Goal: Information Seeking & Learning: Learn about a topic

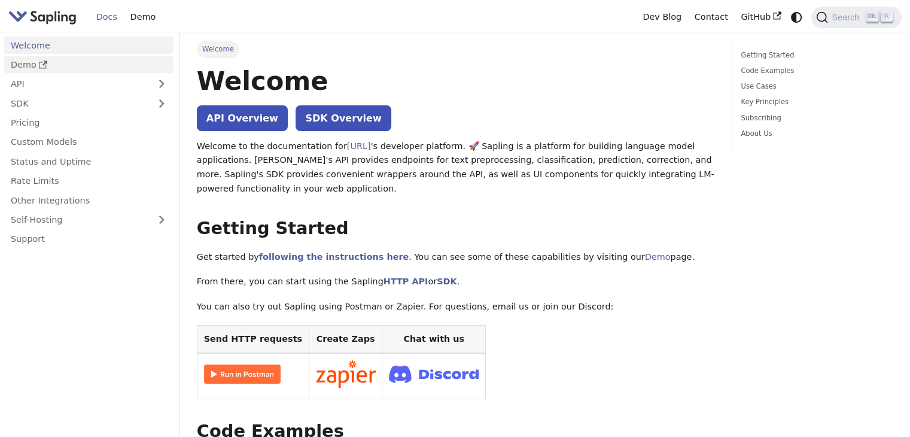
click at [24, 63] on link "Demo" at bounding box center [88, 64] width 169 height 17
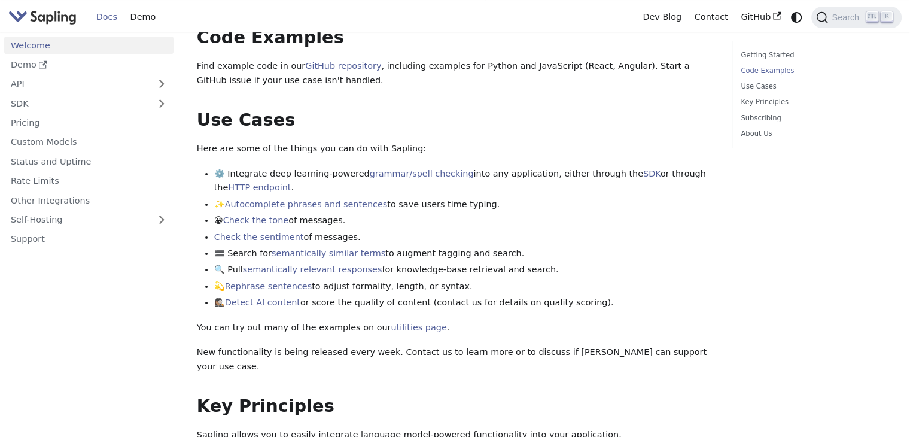
scroll to position [538, 0]
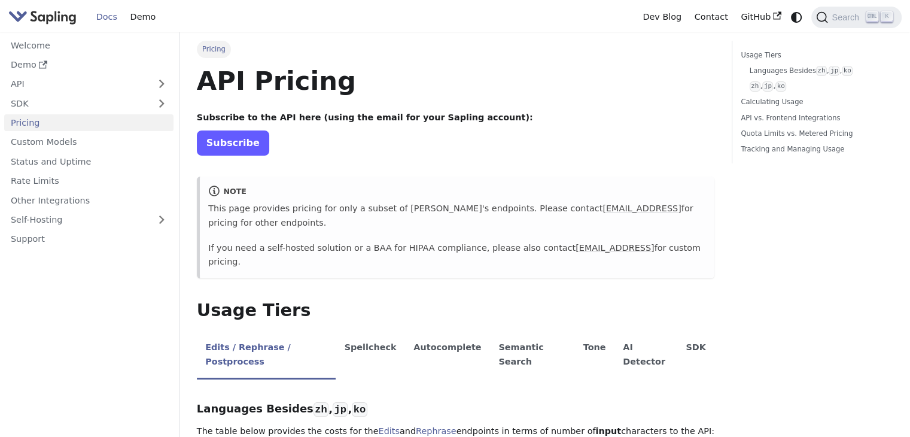
click at [236, 144] on link "Subscribe" at bounding box center [233, 142] width 72 height 25
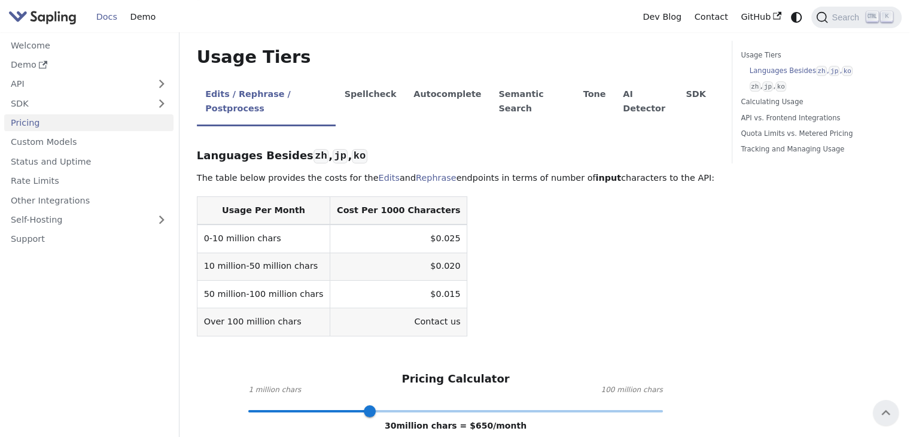
scroll to position [179, 0]
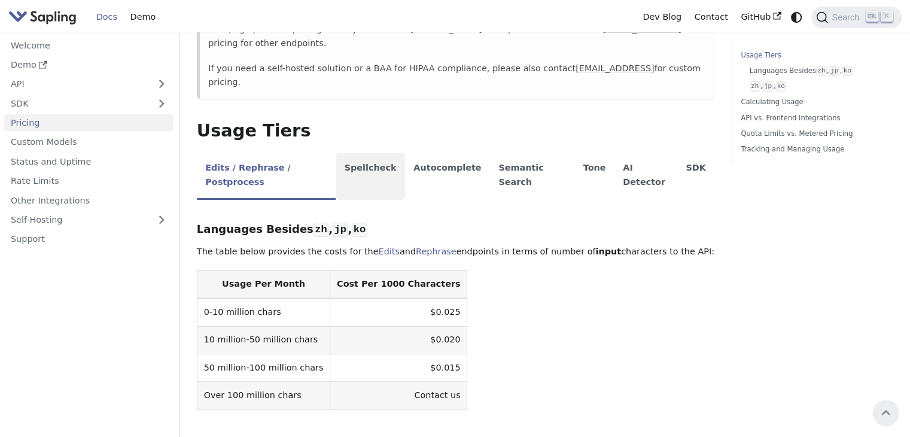
click at [364, 153] on li "Spellcheck" at bounding box center [370, 176] width 69 height 47
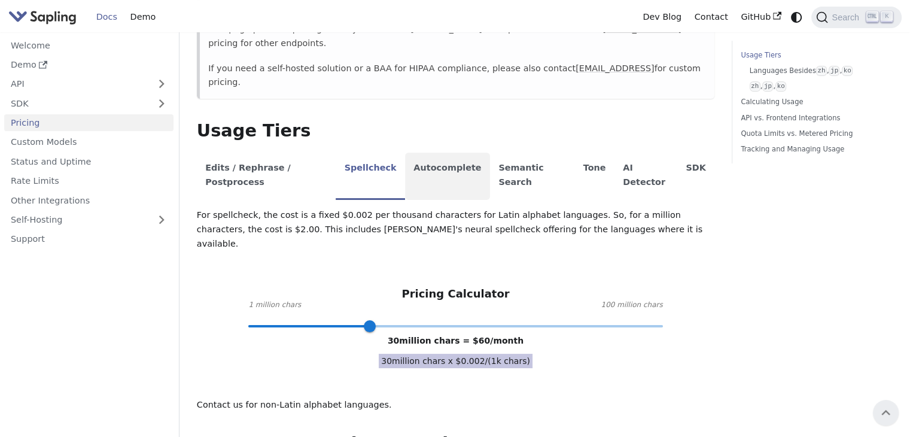
click at [435, 153] on li "Autocomplete" at bounding box center [447, 176] width 85 height 47
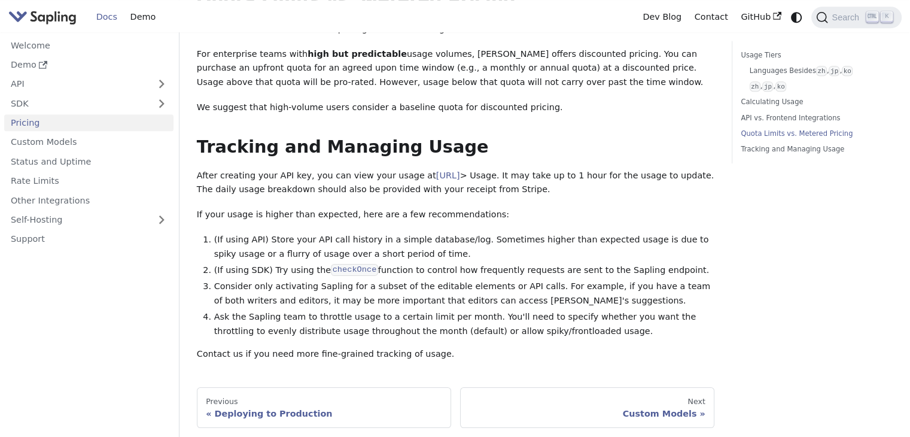
scroll to position [1006, 0]
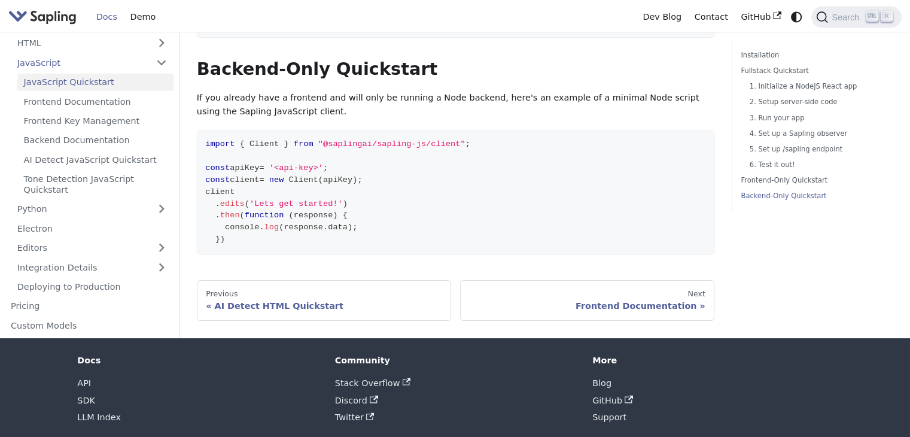
scroll to position [2779, 0]
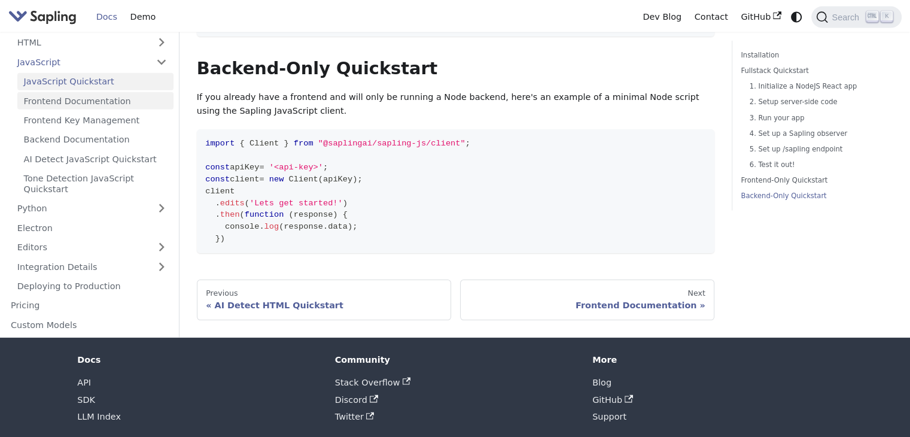
click at [106, 92] on link "Frontend Documentation" at bounding box center [95, 100] width 156 height 17
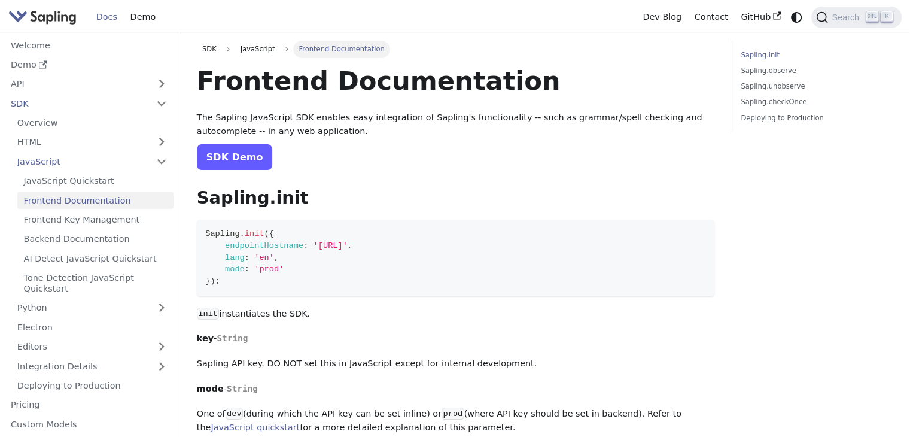
click at [223, 157] on link "SDK Demo" at bounding box center [235, 157] width 76 height 26
click at [84, 223] on link "Frontend Key Management" at bounding box center [95, 219] width 156 height 17
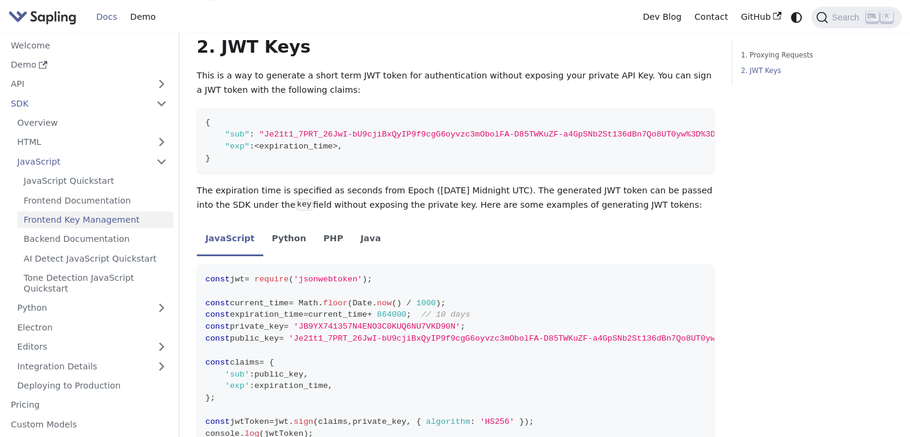
scroll to position [1064, 0]
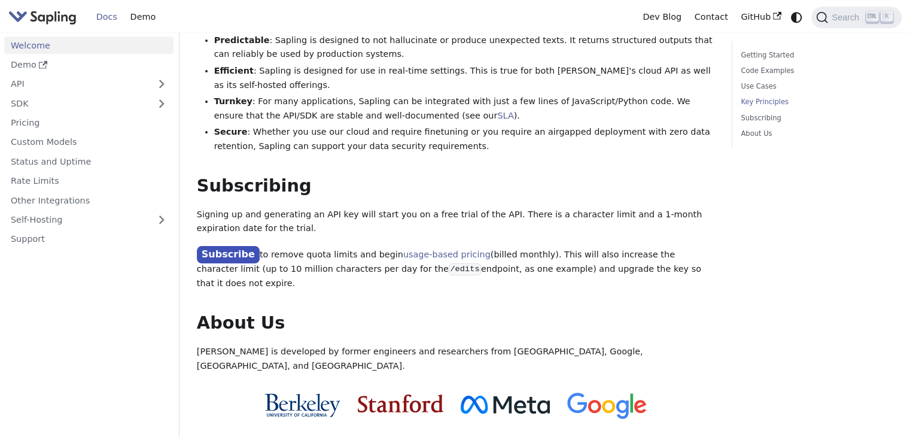
scroll to position [897, 0]
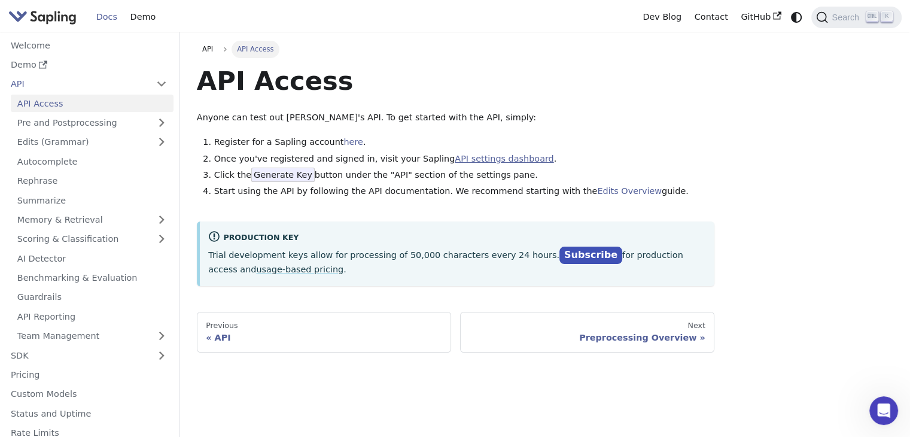
click at [467, 157] on link "API settings dashboard" at bounding box center [504, 159] width 99 height 10
click at [597, 193] on link "Edits Overview" at bounding box center [629, 191] width 65 height 10
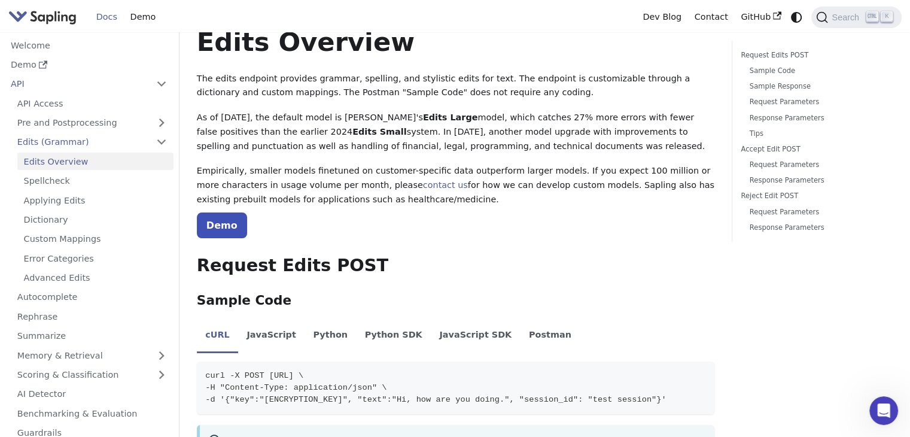
scroll to position [60, 0]
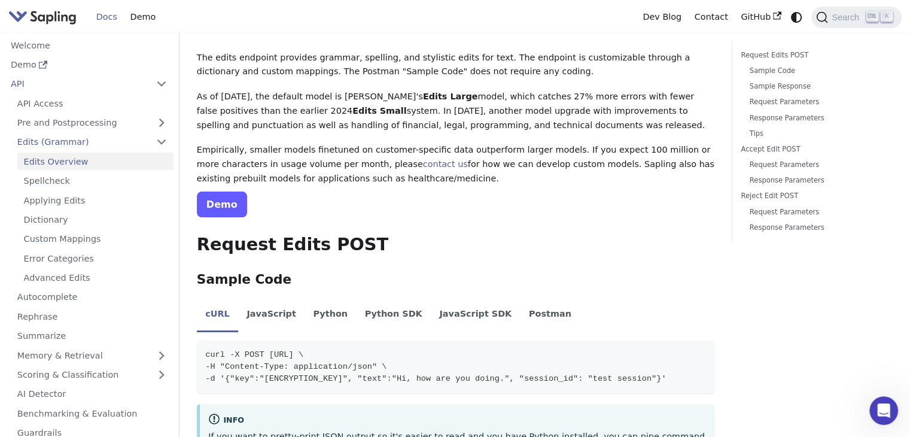
click at [223, 211] on link "Demo" at bounding box center [222, 204] width 50 height 26
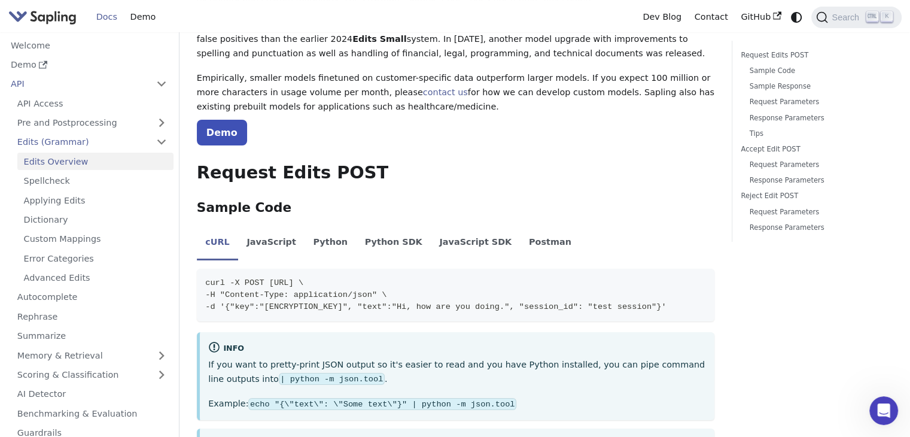
scroll to position [299, 0]
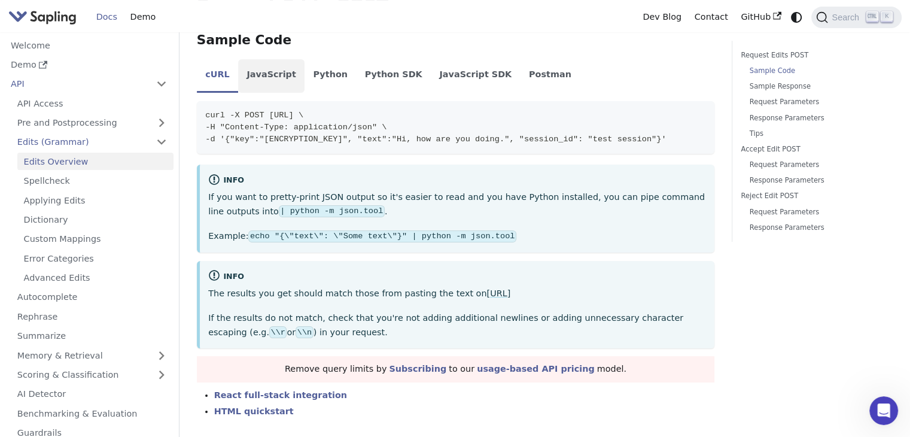
click at [273, 77] on li "JavaScript" at bounding box center [271, 75] width 66 height 33
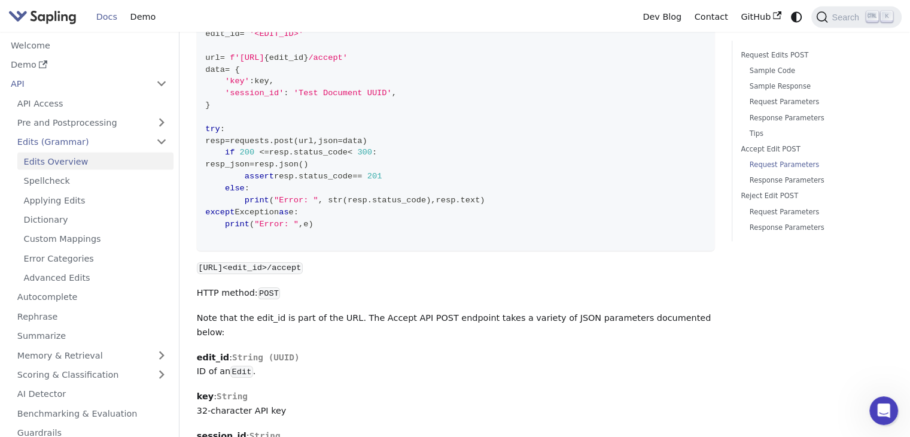
scroll to position [2173, 0]
